Goal: Obtain resource: Download file/media

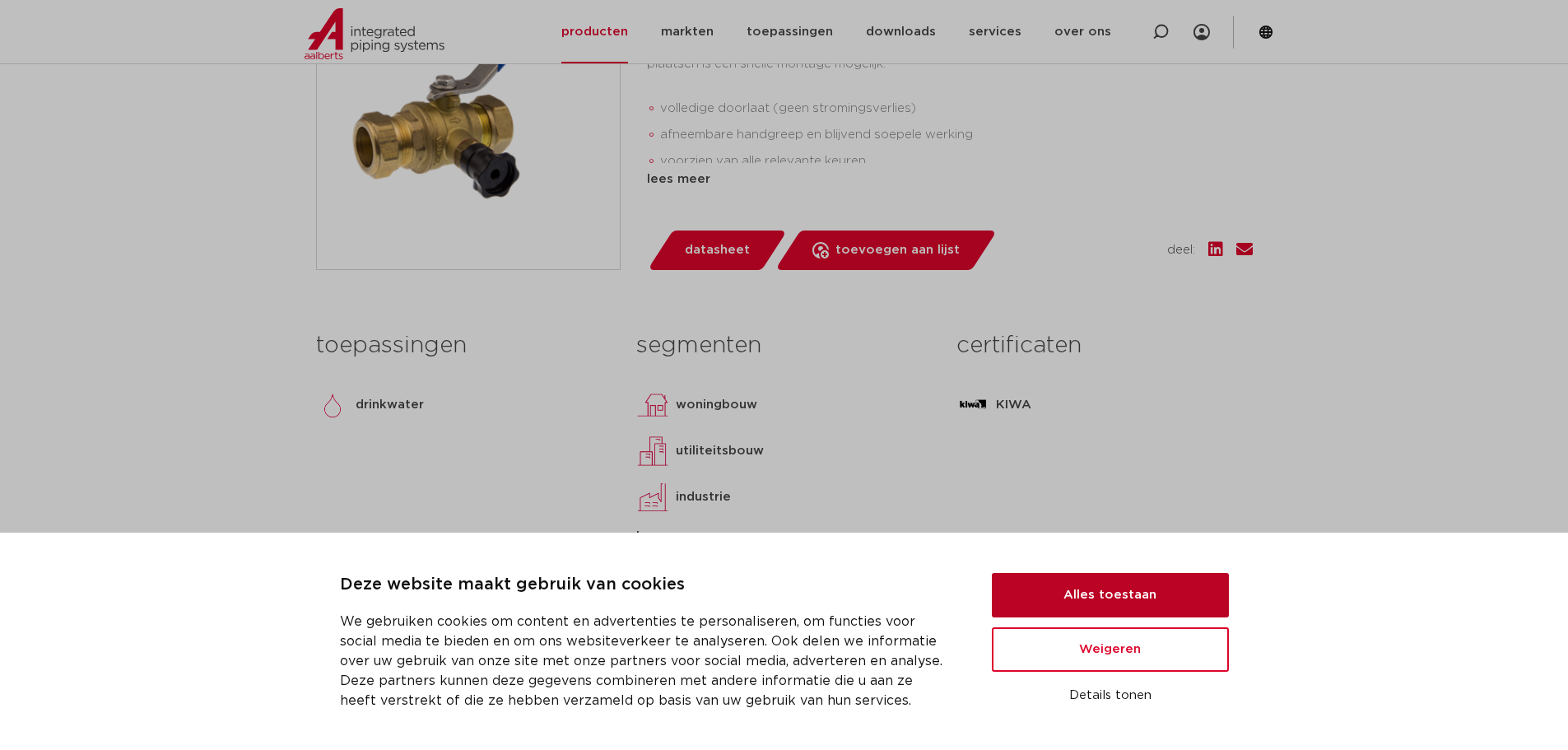
click at [1115, 597] on button "Alles toestaan" at bounding box center [1110, 595] width 237 height 44
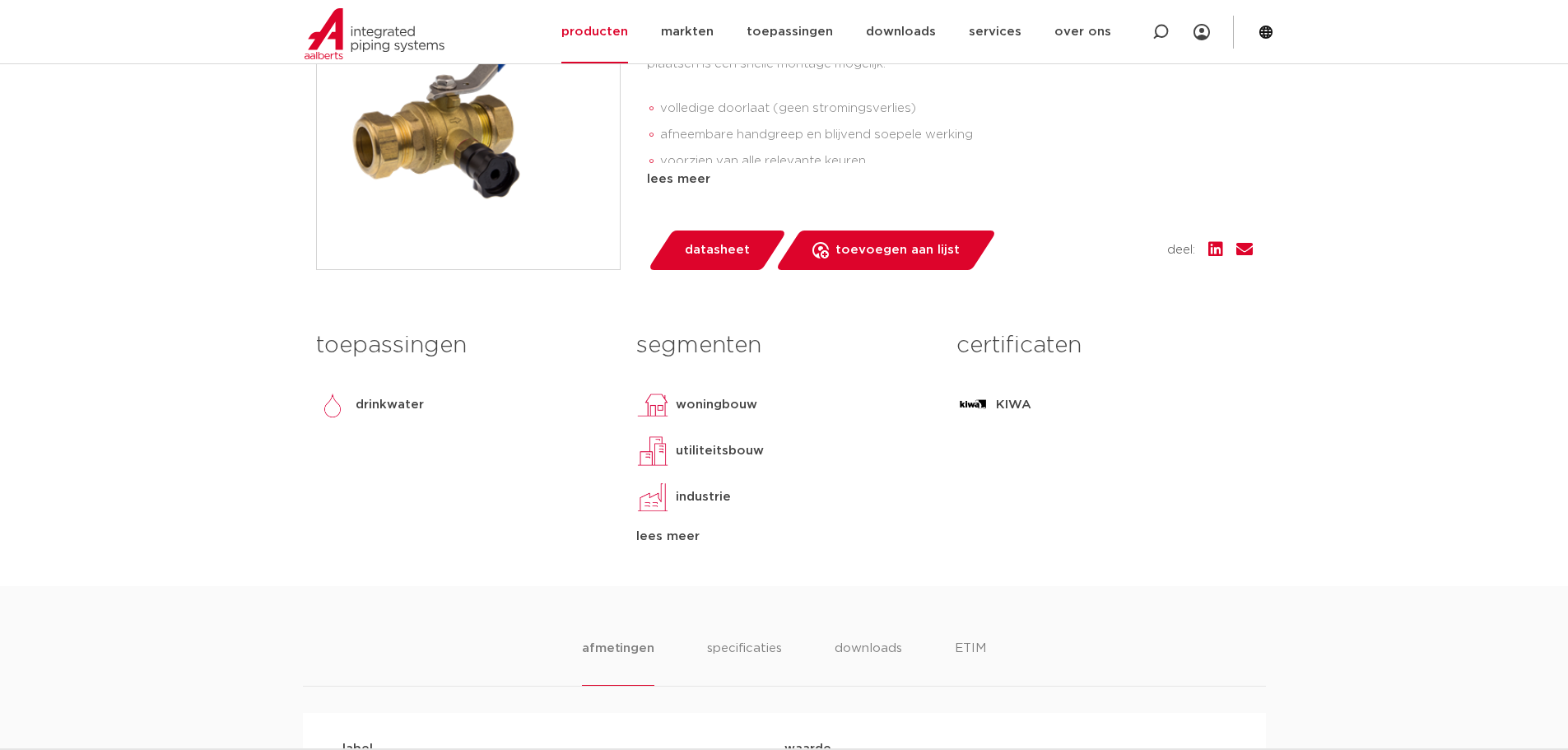
click at [718, 255] on span "datasheet" at bounding box center [717, 251] width 65 height 27
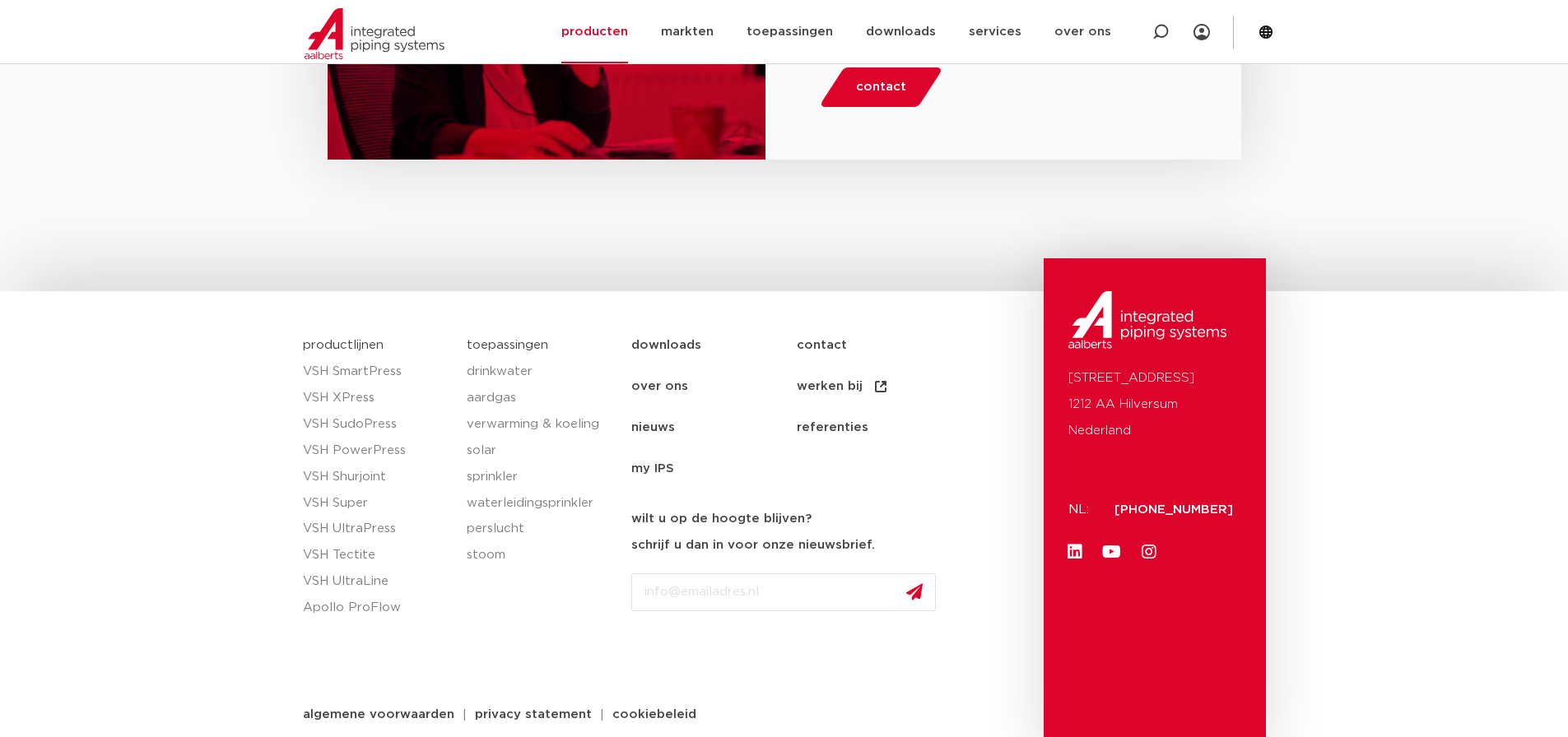
scroll to position [2976, 0]
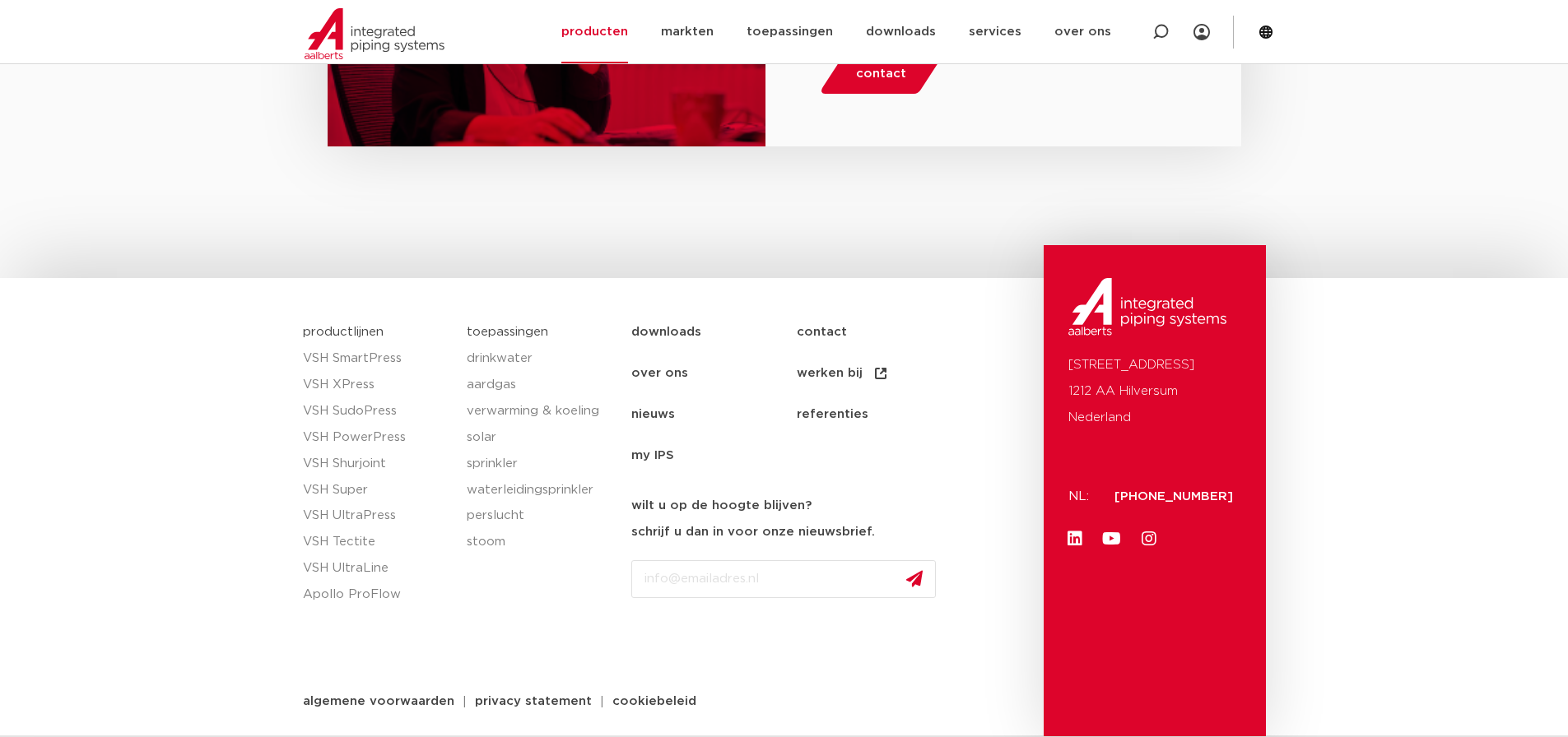
drag, startPoint x: 1243, startPoint y: 496, endPoint x: 1120, endPoint y: 496, distance: 123.0
click at [1120, 496] on div "[STREET_ADDRESS] NL: [PHONE_NUMBER] Linkedin Youtube Instagram" at bounding box center [1155, 491] width 222 height 492
copy span "[PHONE_NUMBER]"
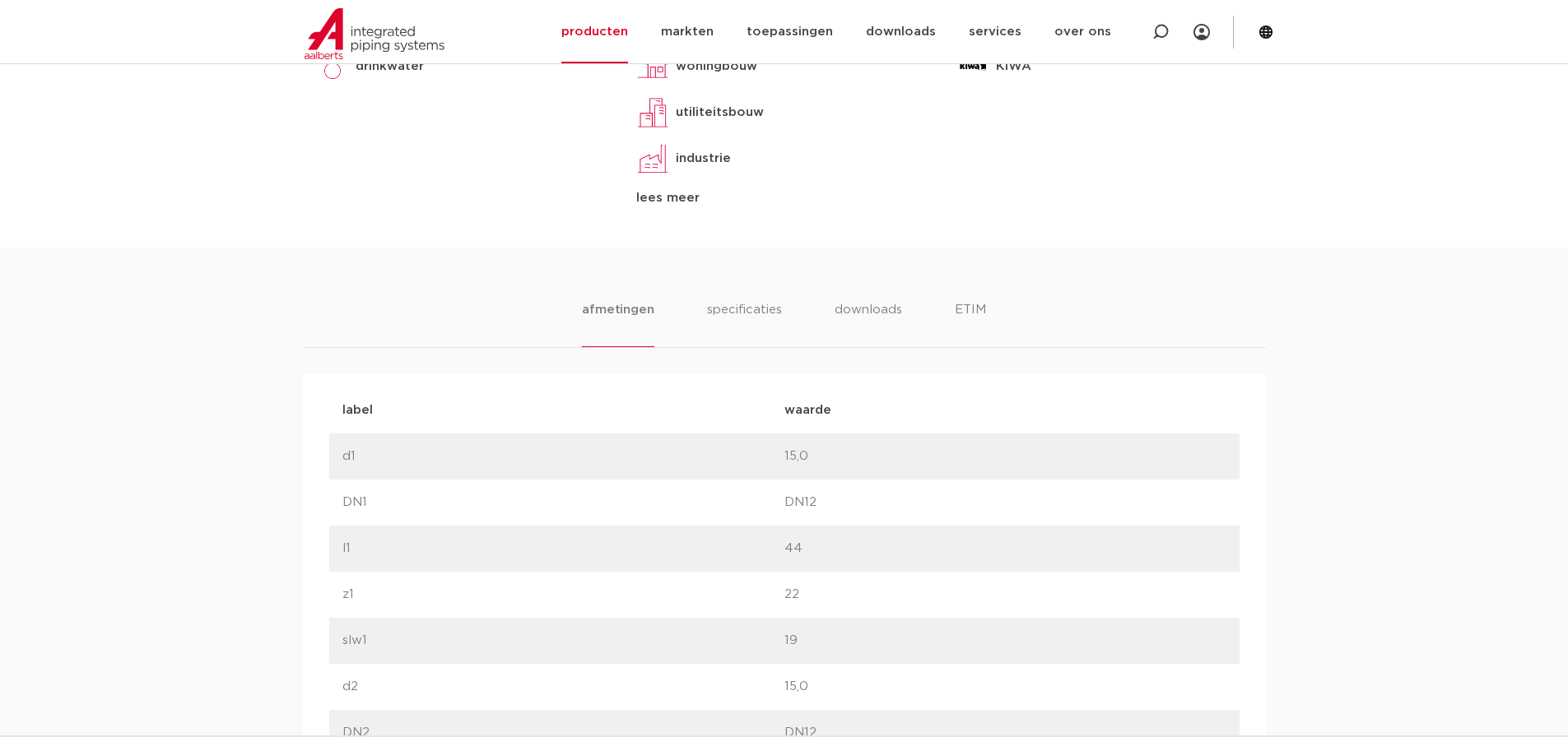
scroll to position [836, 0]
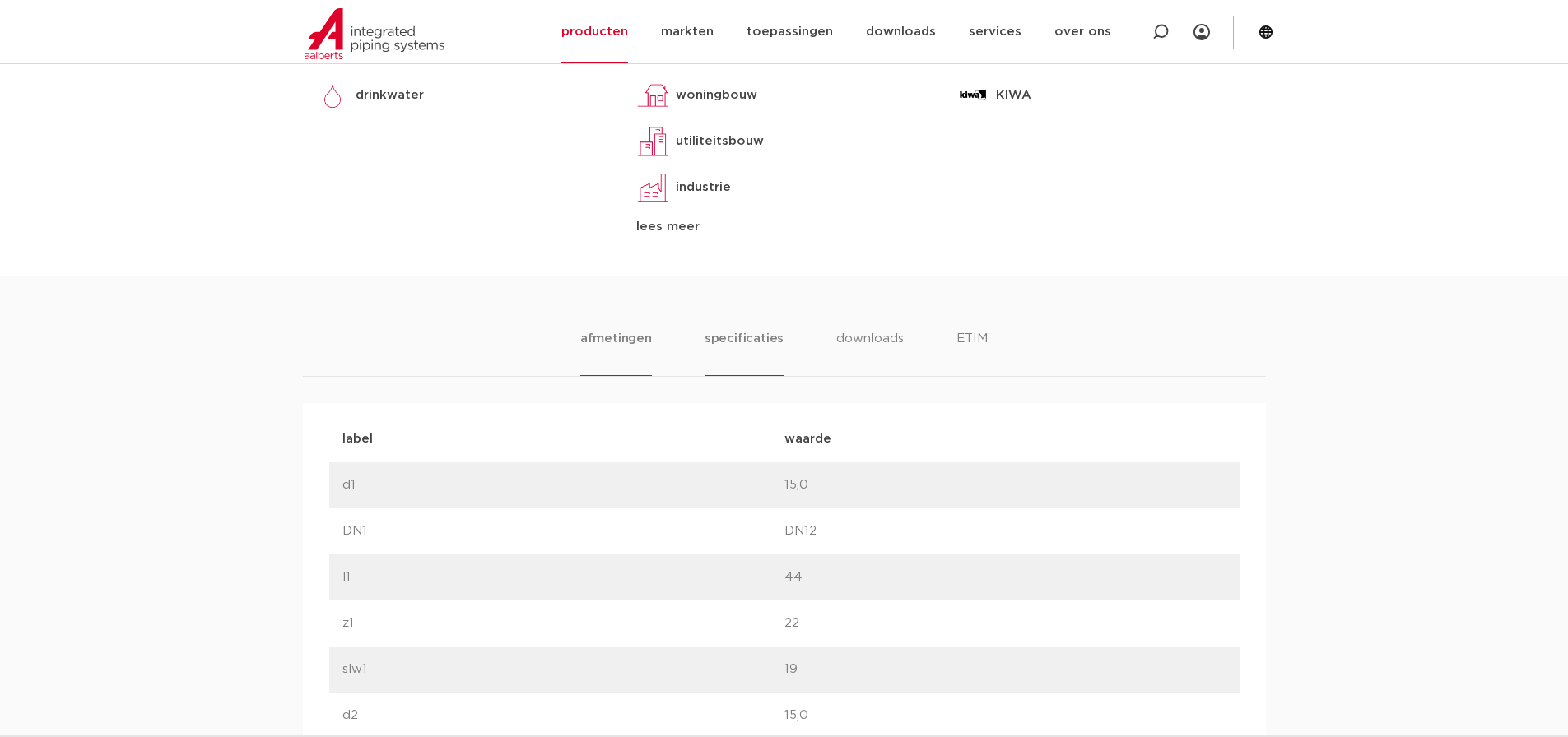
click at [731, 338] on li "specificaties" at bounding box center [744, 352] width 79 height 47
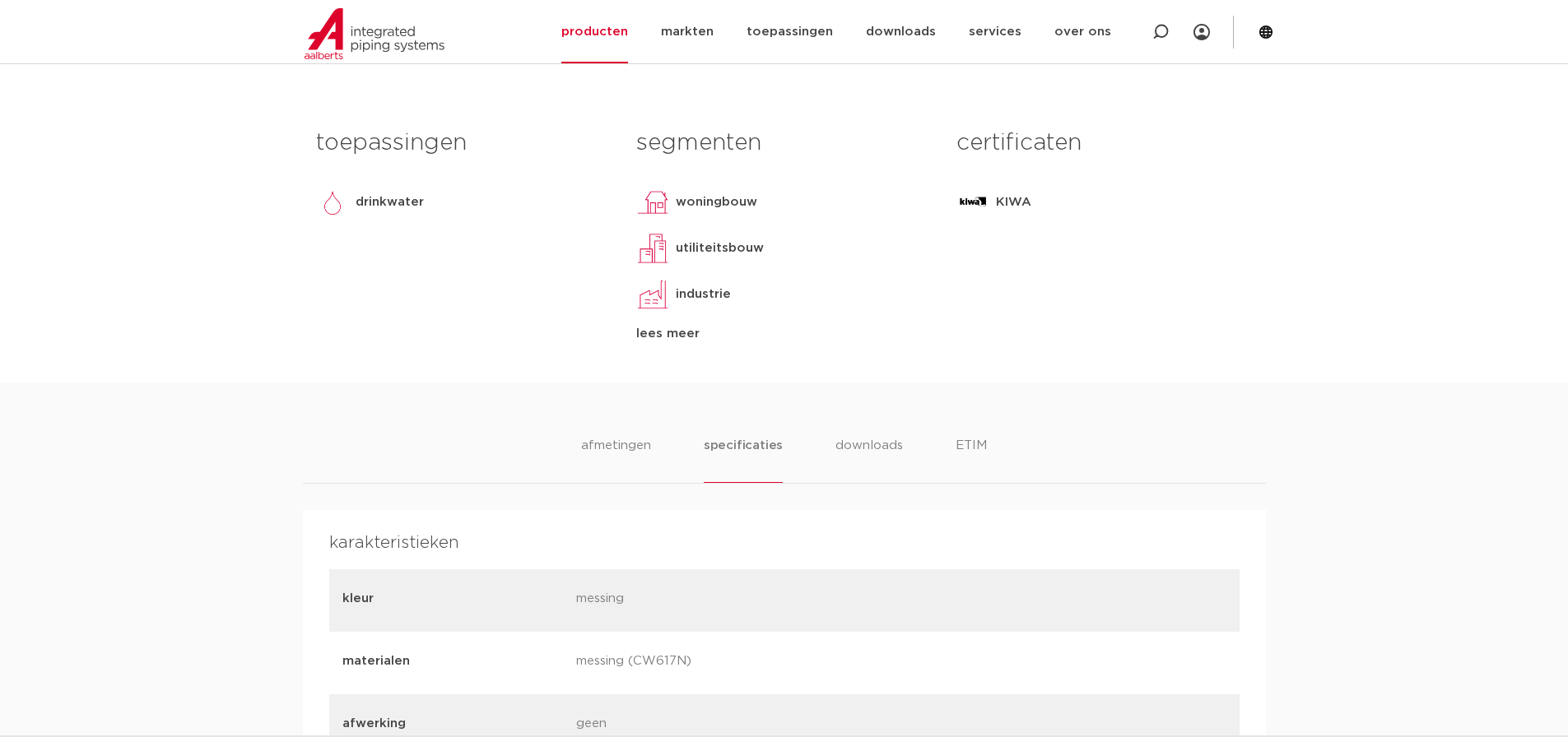
scroll to position [754, 0]
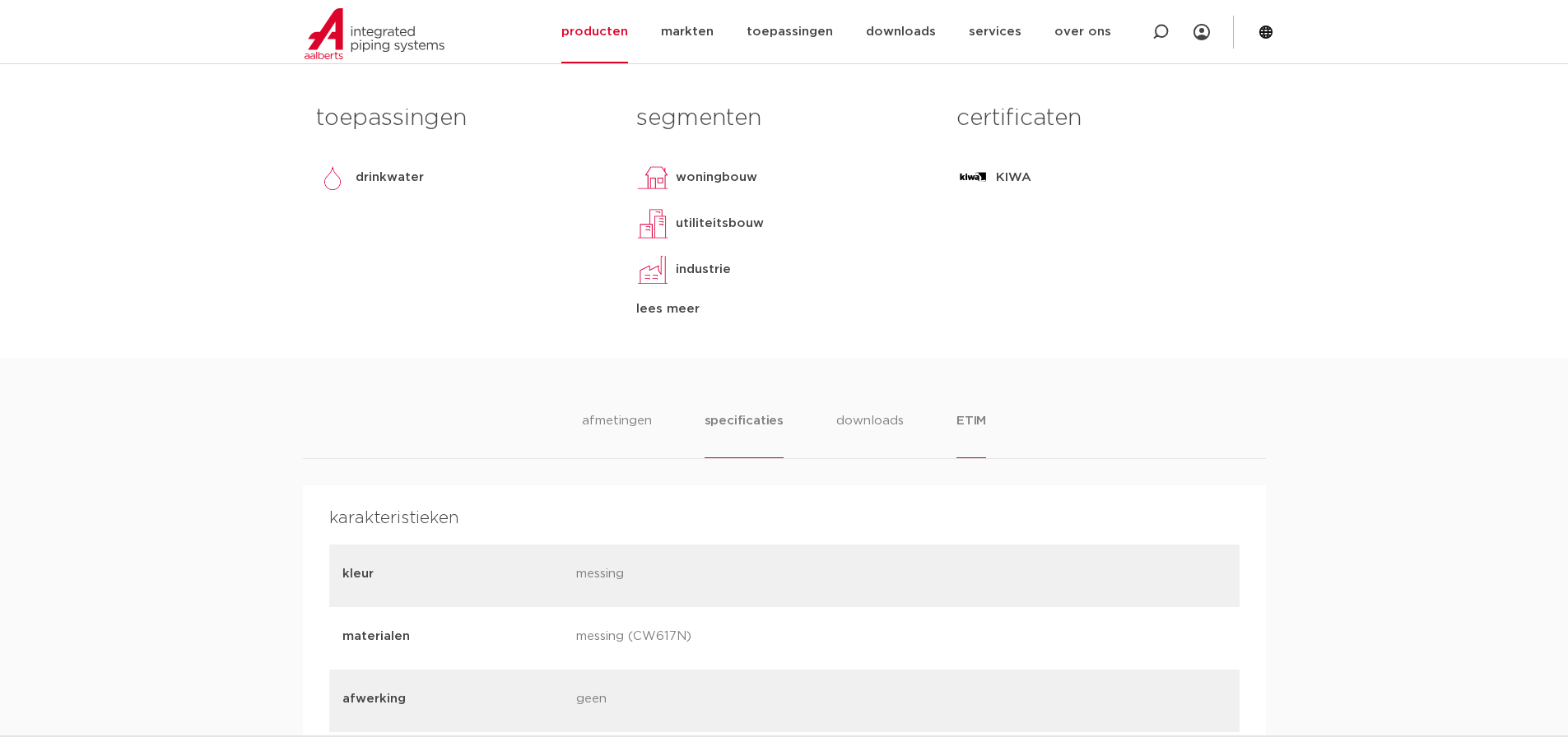
click at [971, 421] on li "ETIM" at bounding box center [971, 435] width 29 height 47
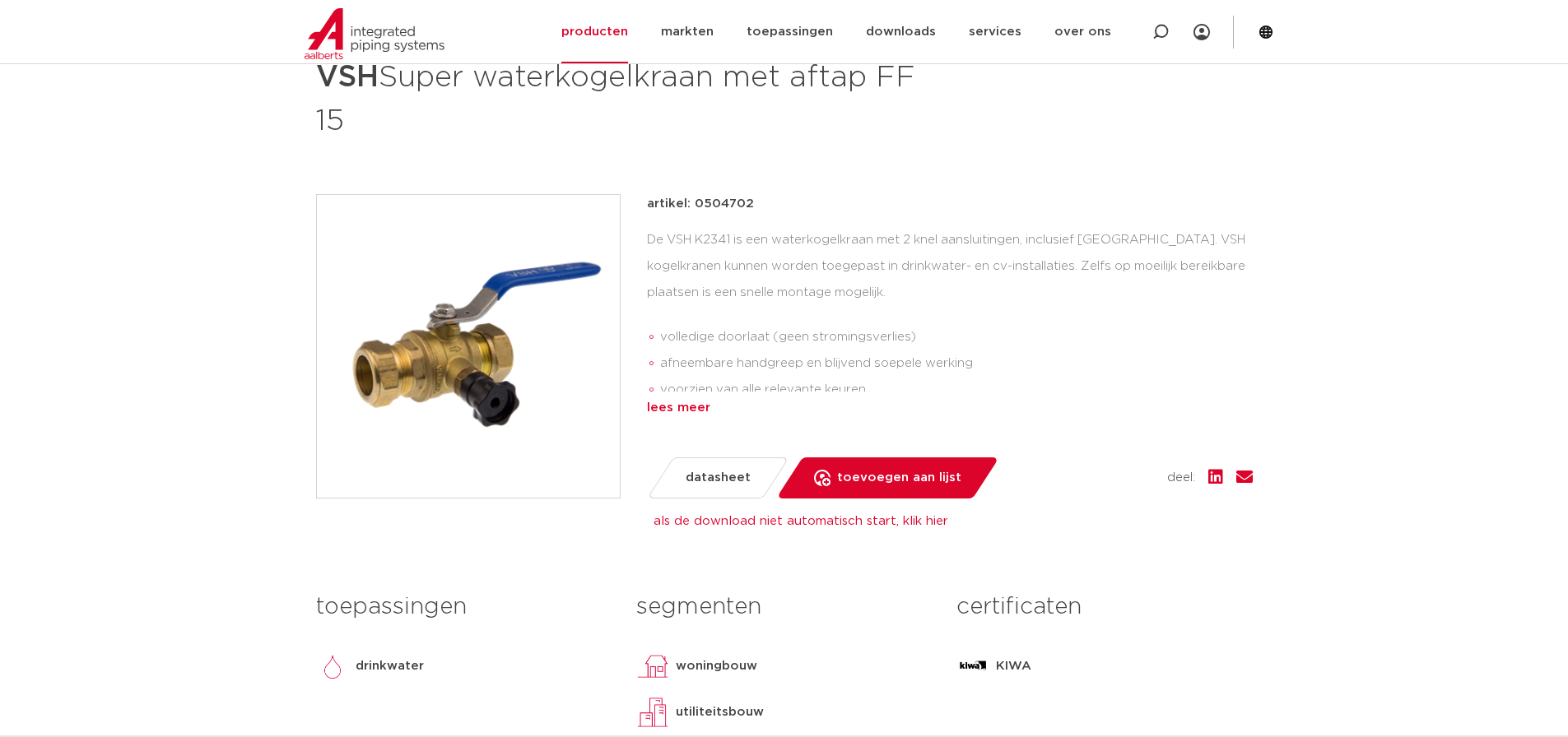
scroll to position [260, 0]
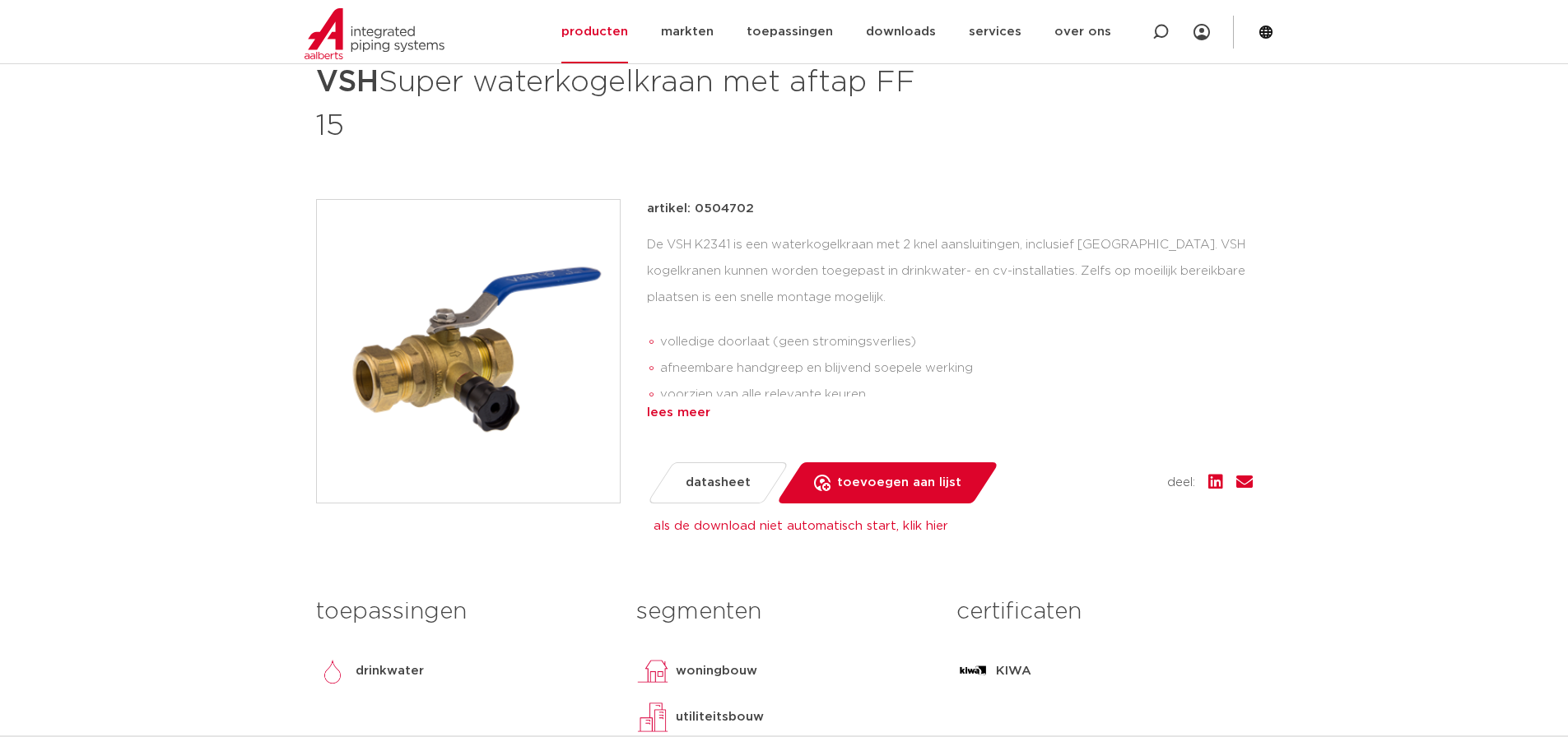
click at [693, 411] on div "lees meer" at bounding box center [950, 413] width 606 height 20
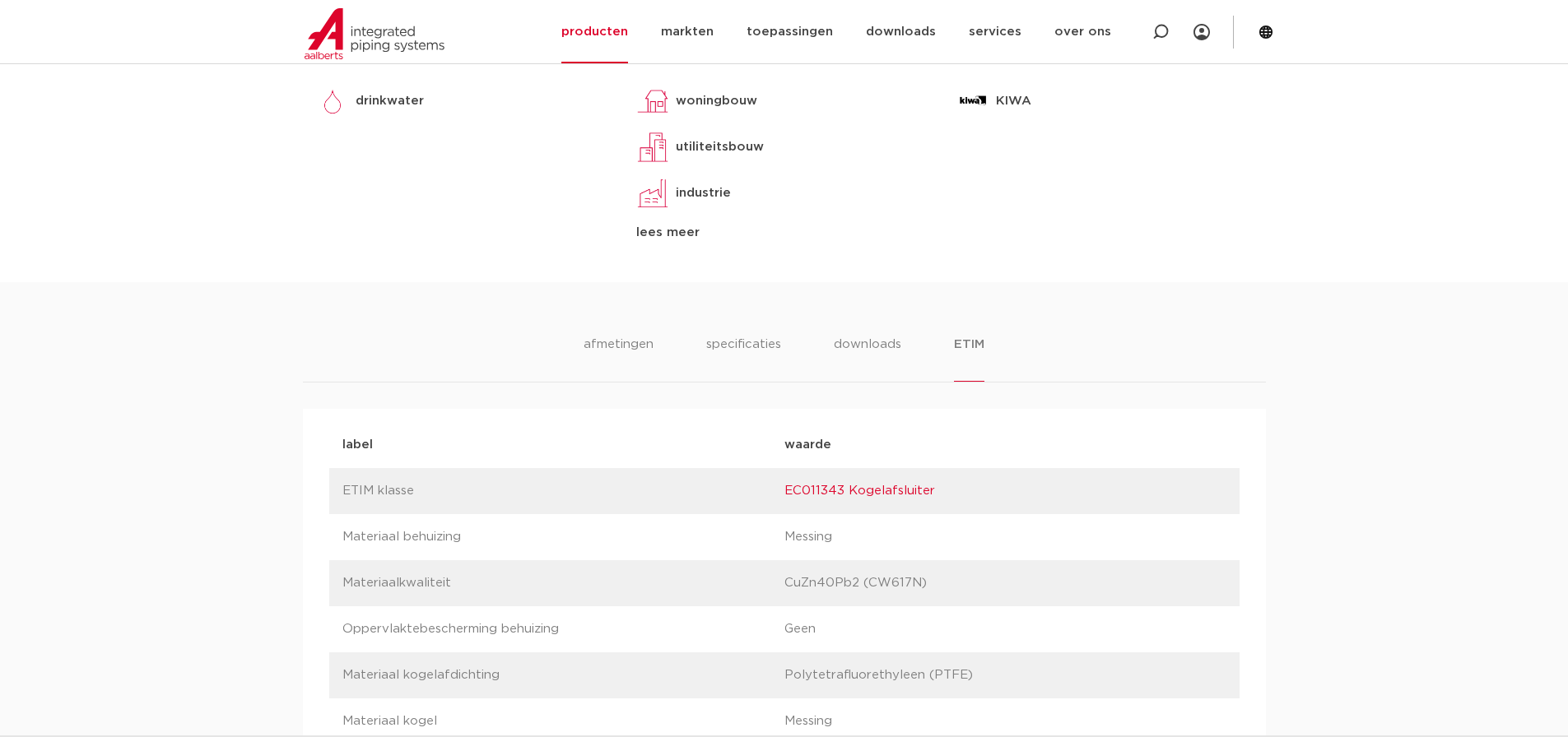
scroll to position [918, 0]
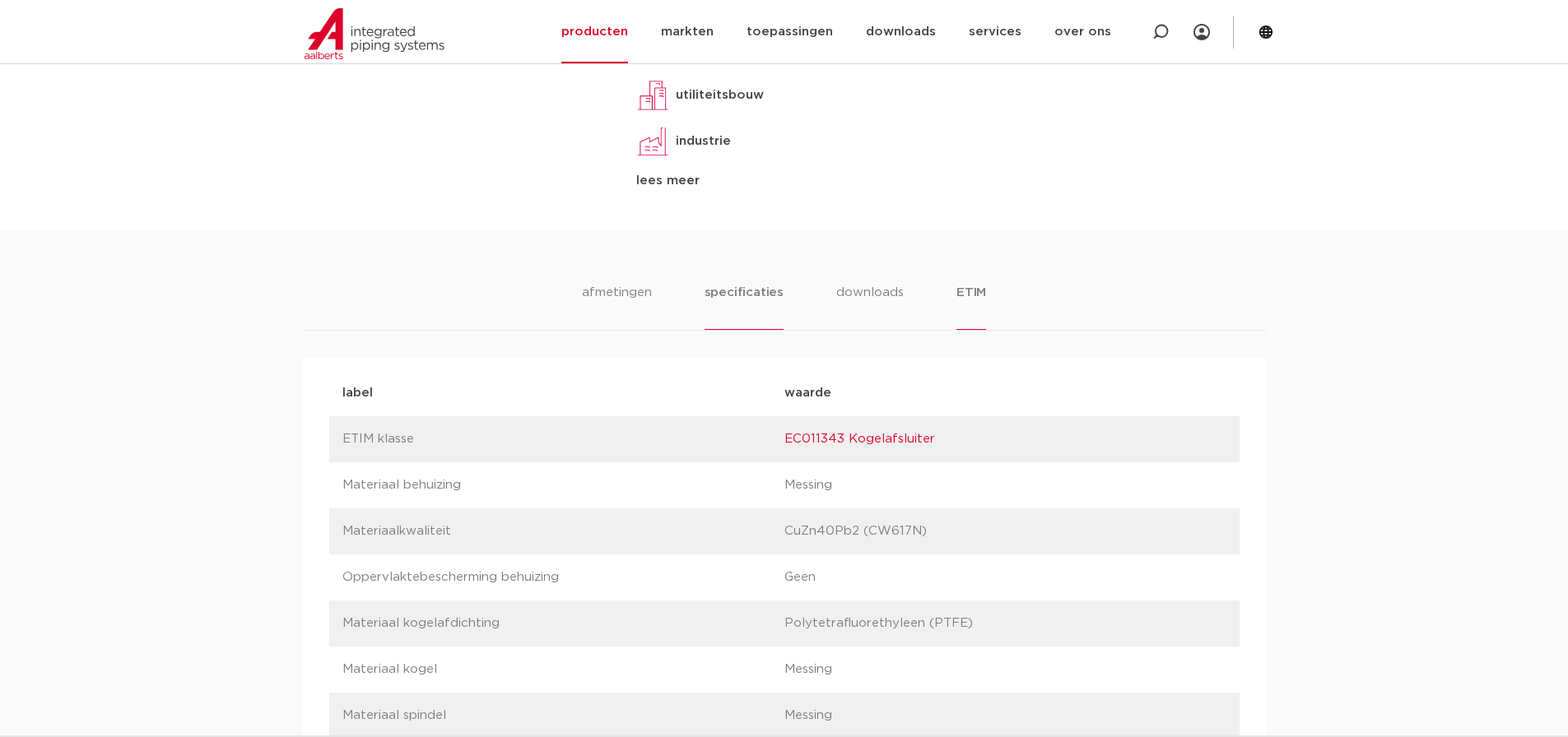
click at [749, 295] on li "specificaties" at bounding box center [744, 306] width 79 height 47
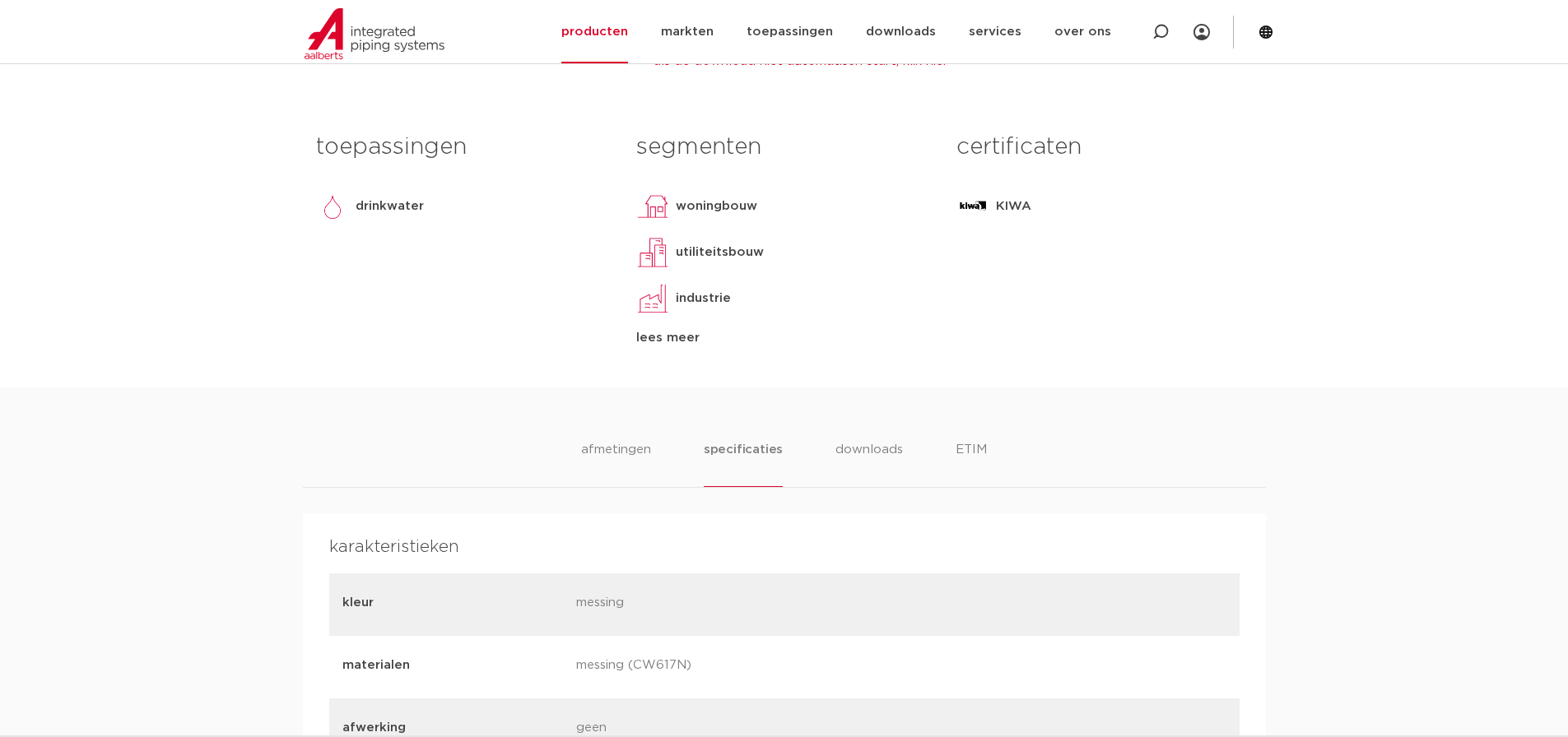
scroll to position [754, 0]
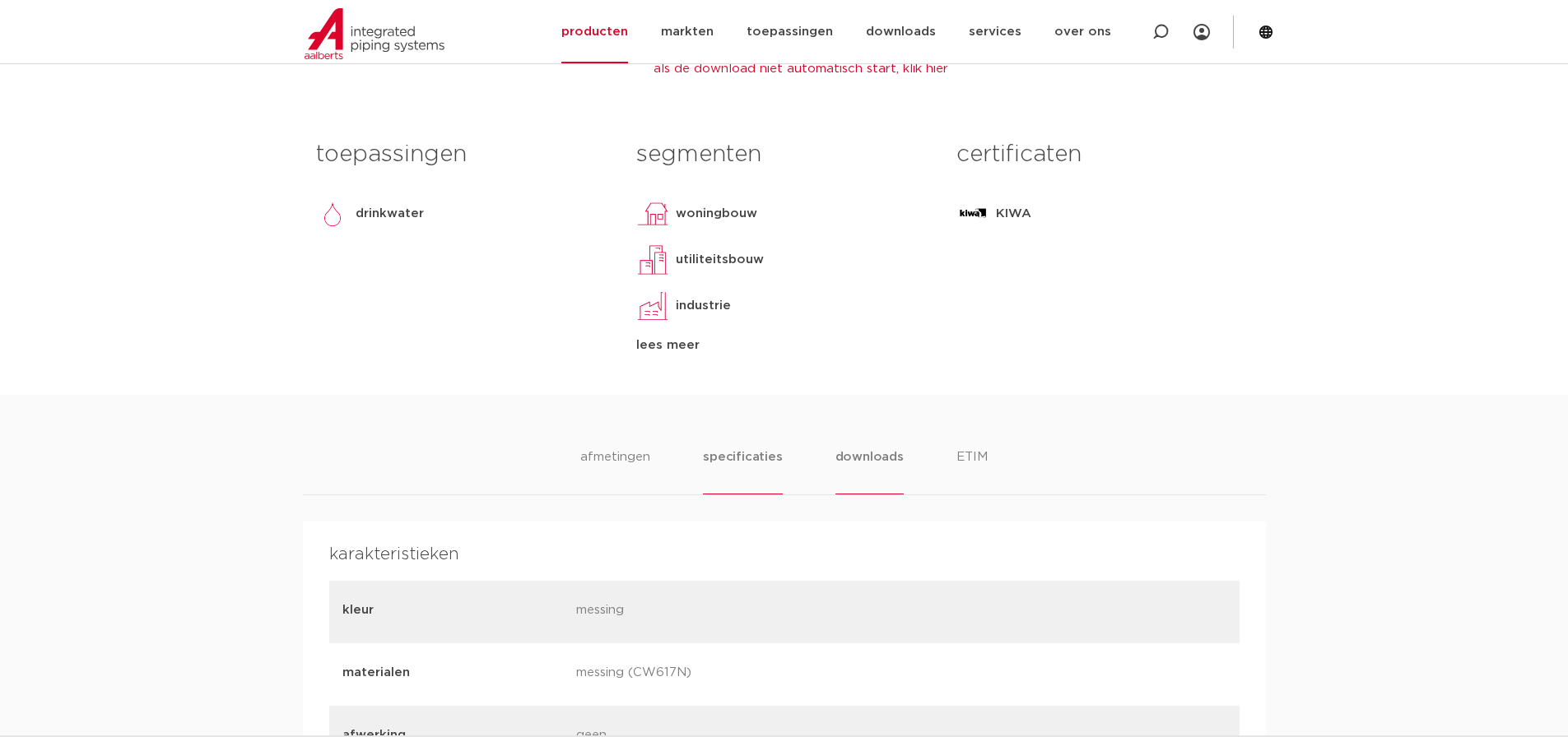
click at [878, 462] on li "downloads" at bounding box center [870, 471] width 68 height 47
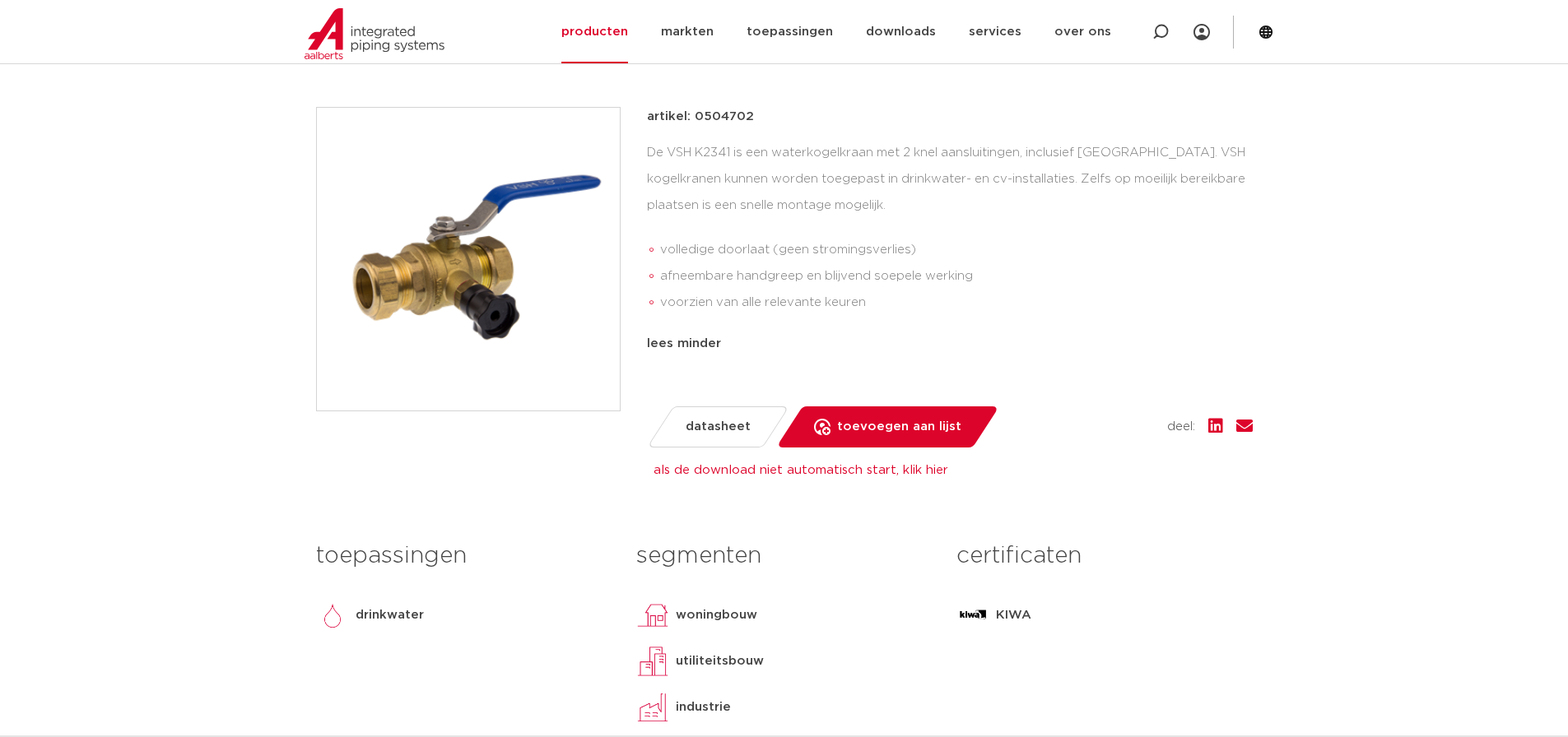
scroll to position [342, 0]
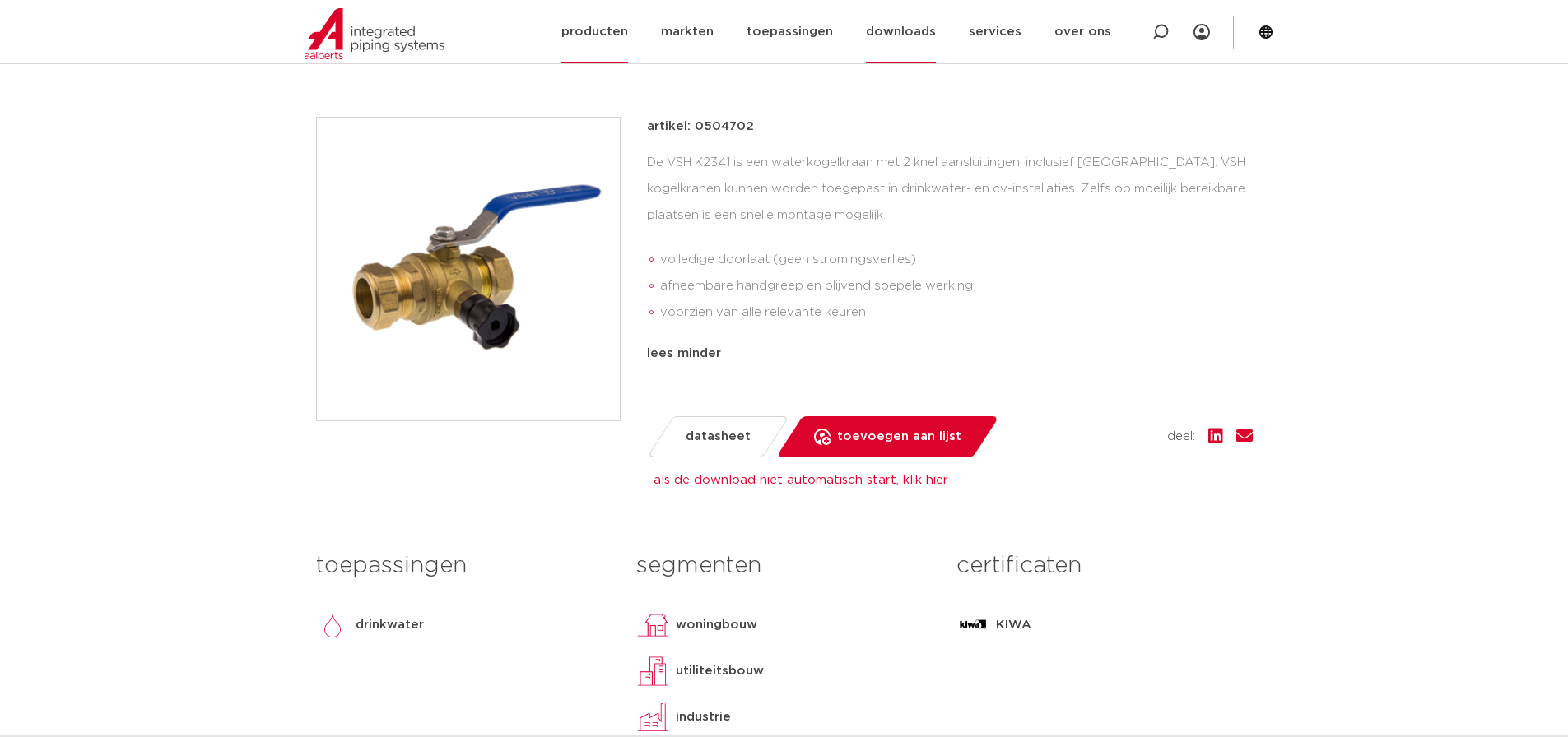
click at [924, 37] on link "downloads" at bounding box center [901, 32] width 70 height 63
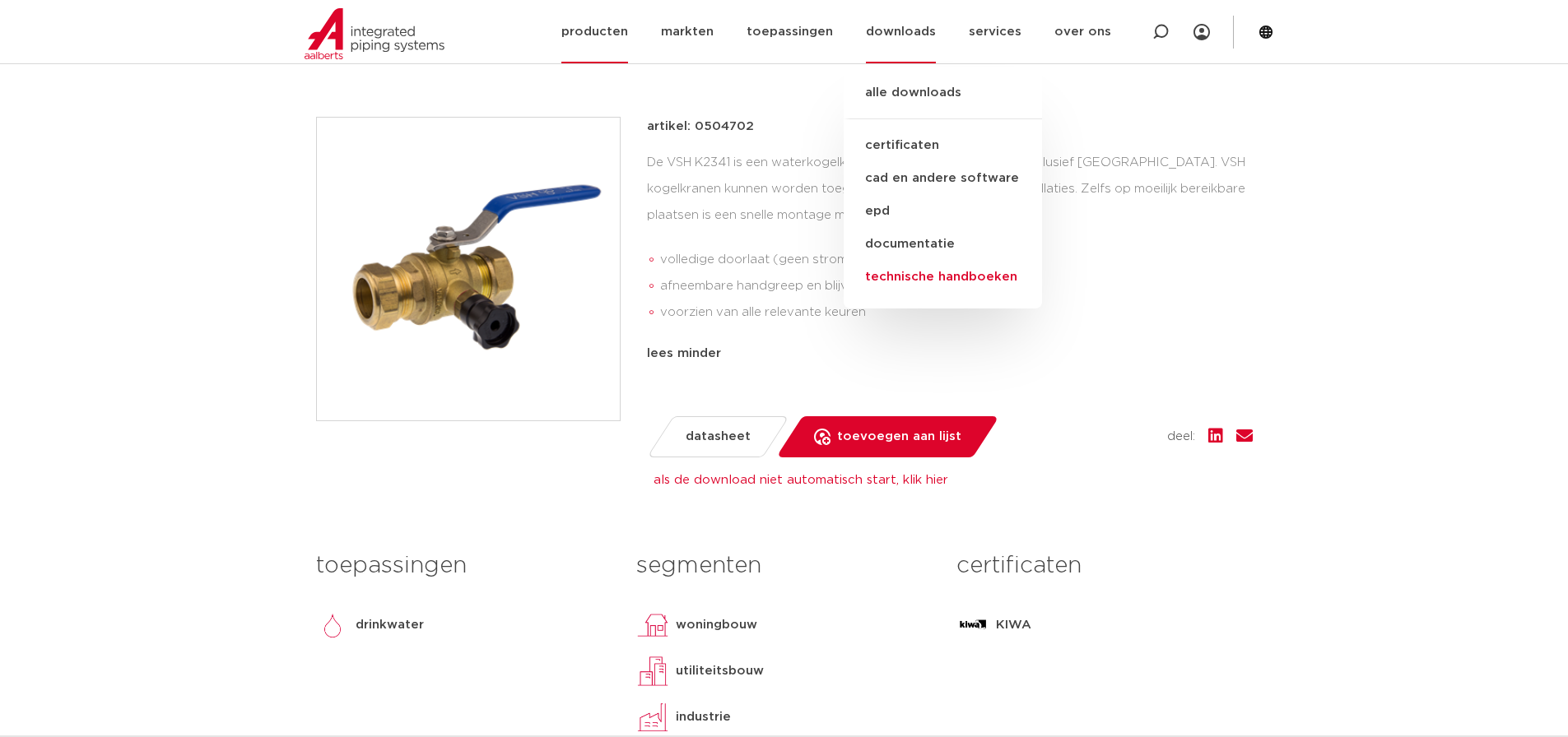
click at [911, 277] on link "technische handboeken" at bounding box center [943, 277] width 199 height 33
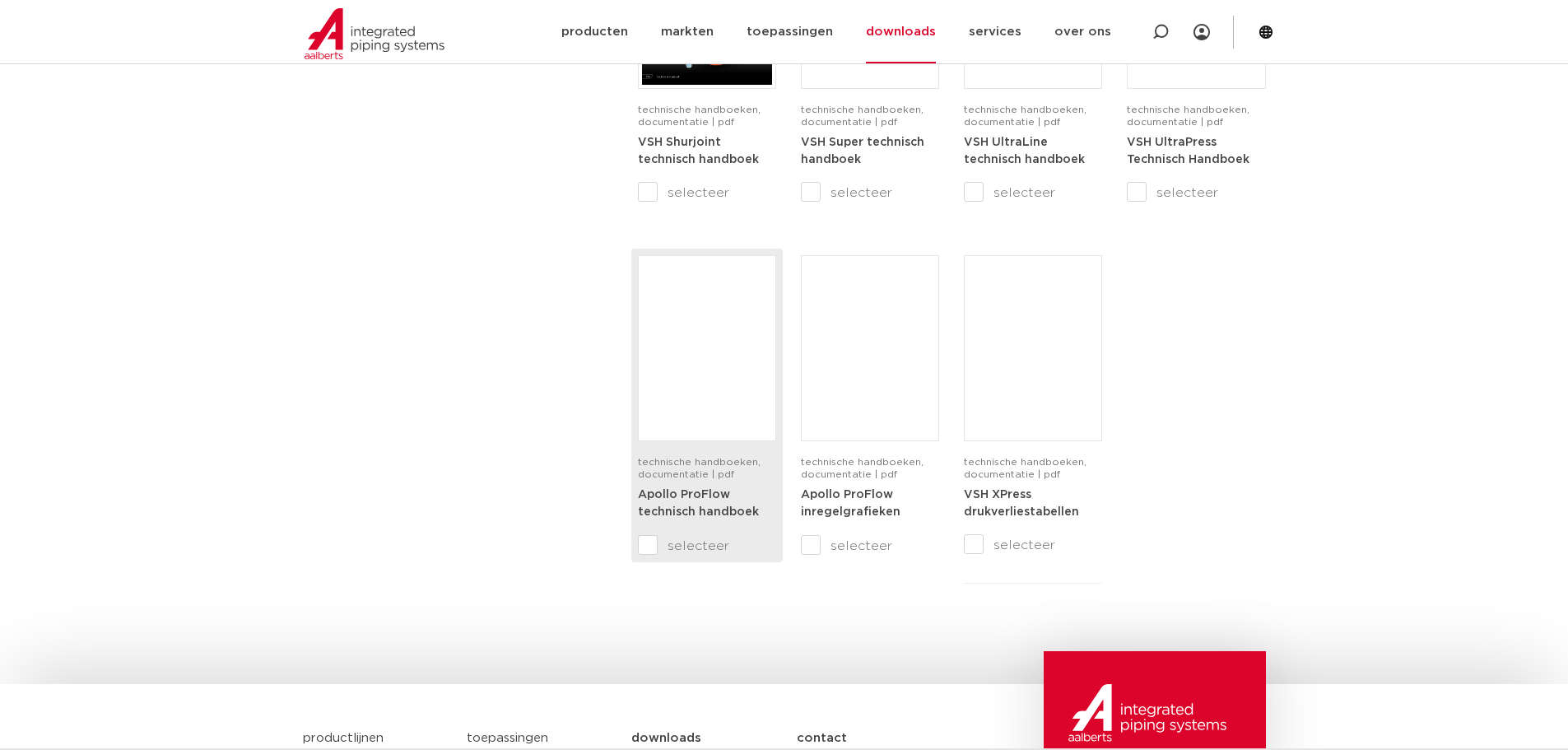
scroll to position [1153, 0]
